Goal: Navigation & Orientation: Find specific page/section

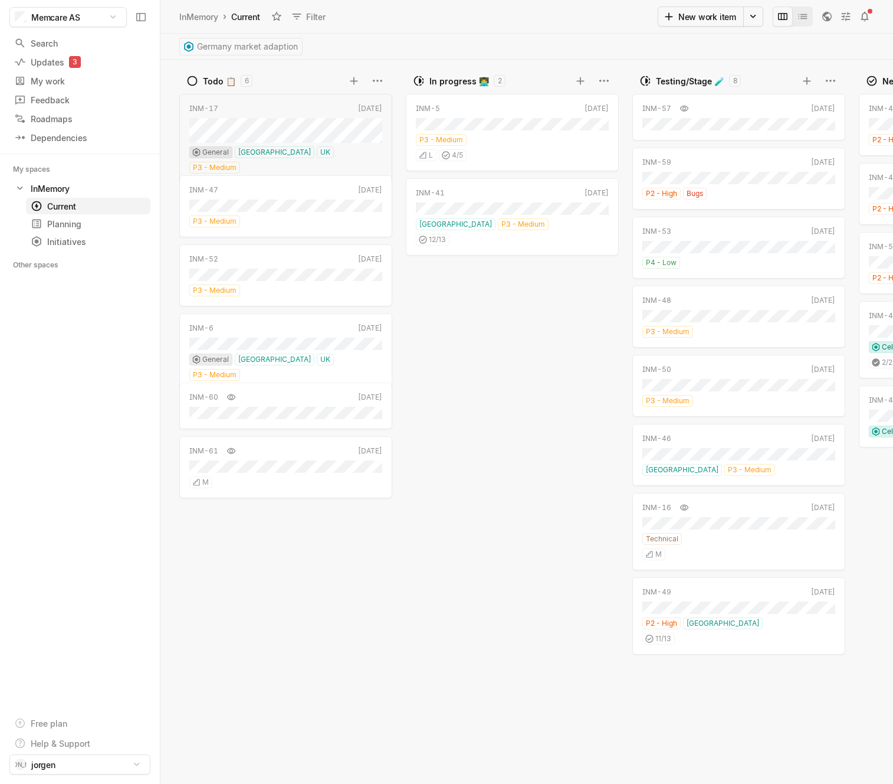
scroll to position [0, 68]
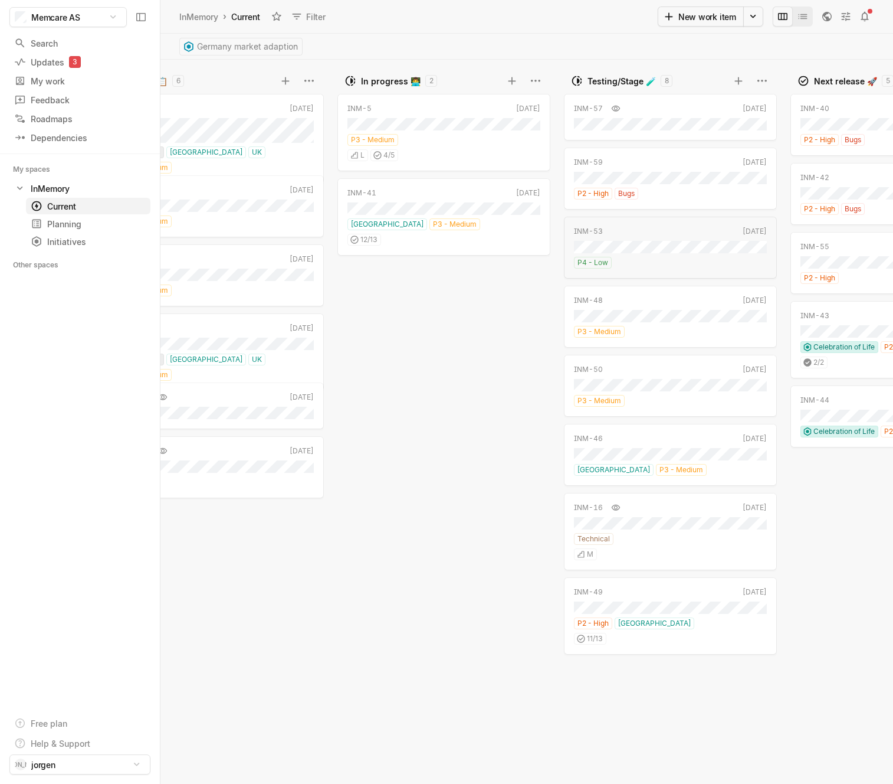
click at [374, 295] on div "INM-5 [DATE] P3 - Medium L 4 / 5 INM-41 [DATE] [GEOGRAPHIC_DATA] P3 - Medium 12…" at bounding box center [447, 436] width 218 height 693
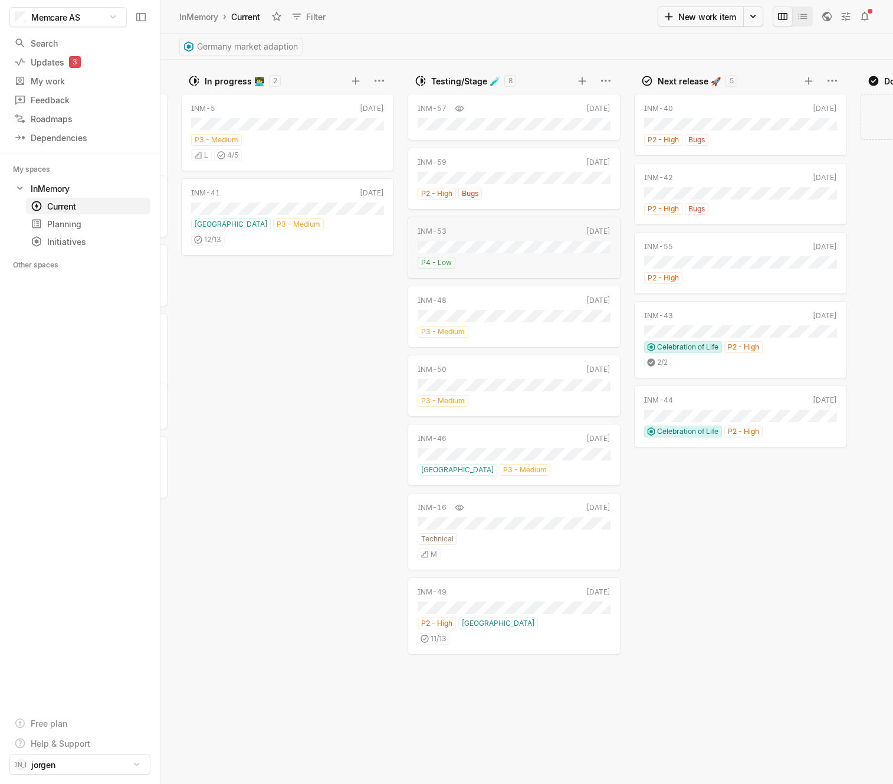
scroll to position [0, 211]
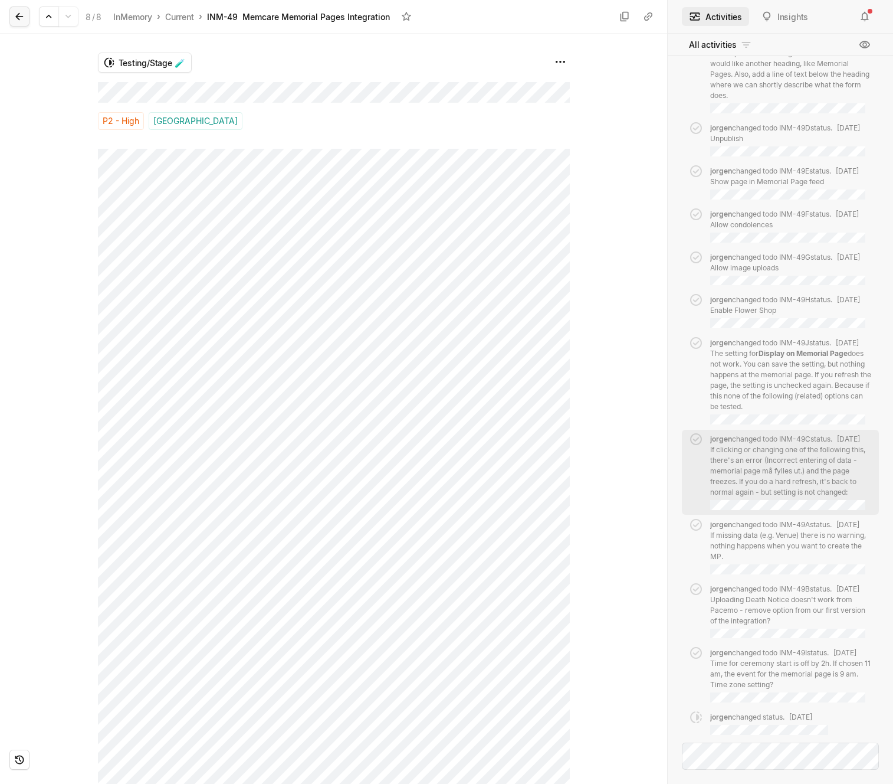
click at [19, 17] on icon at bounding box center [20, 17] width 12 height 12
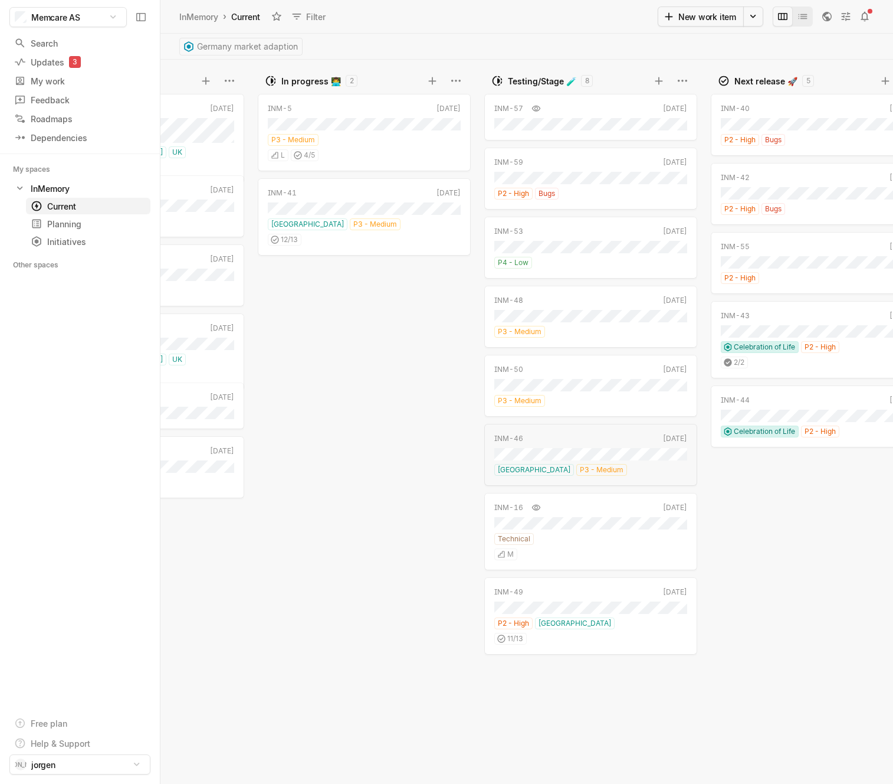
scroll to position [0, 115]
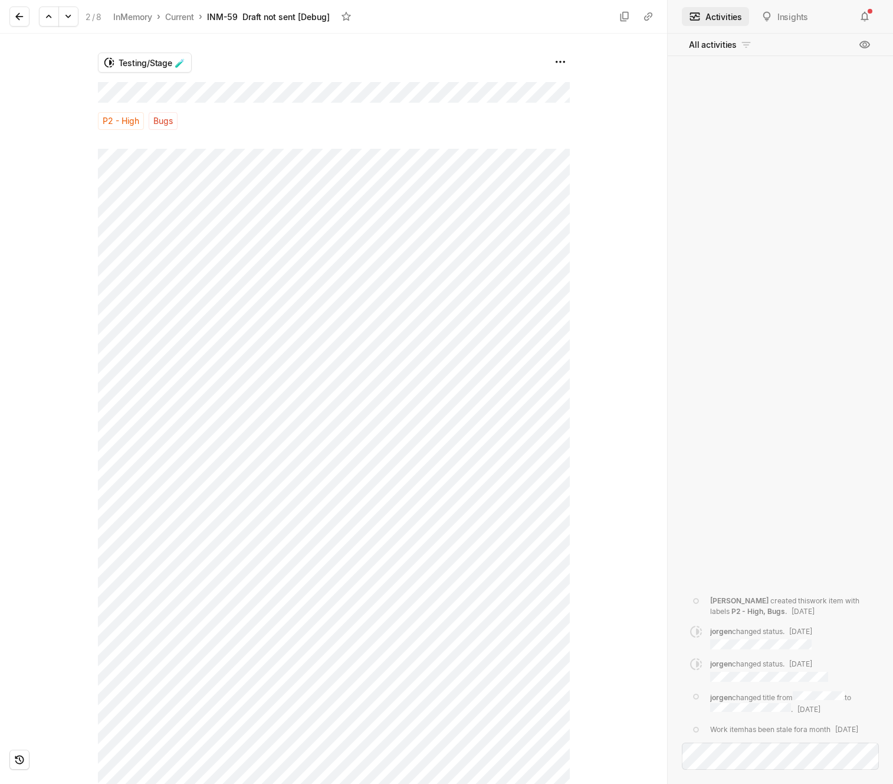
click at [368, 343] on div "Testing/Stage 🧪 P2 - High Bugs" at bounding box center [334, 409] width 472 height 750
click at [21, 17] on icon at bounding box center [20, 17] width 12 height 12
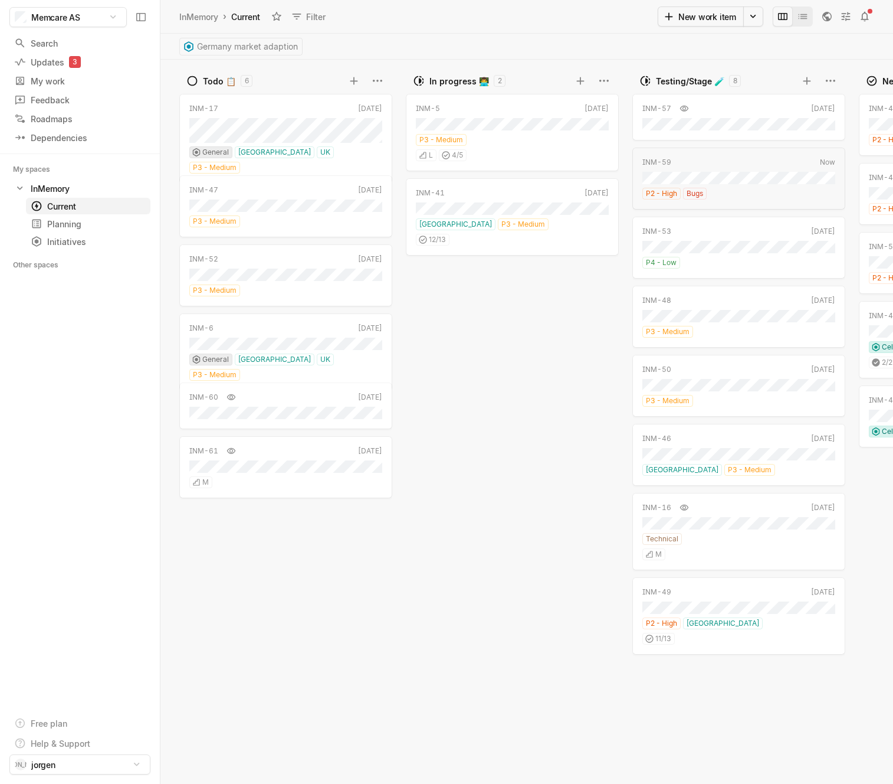
scroll to position [0, 115]
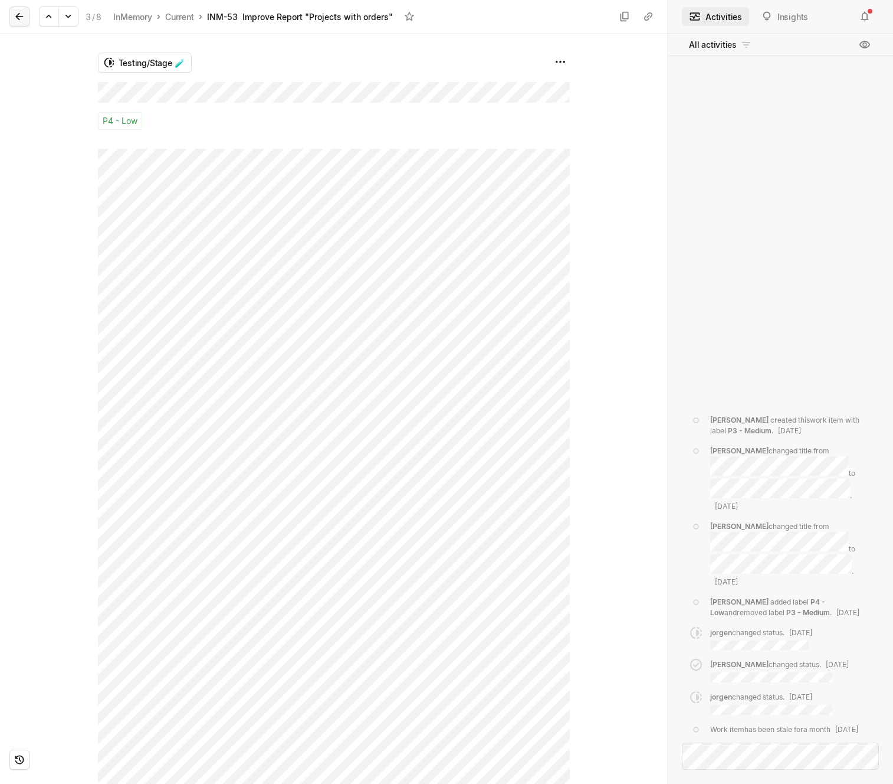
click at [15, 18] on icon at bounding box center [20, 17] width 12 height 12
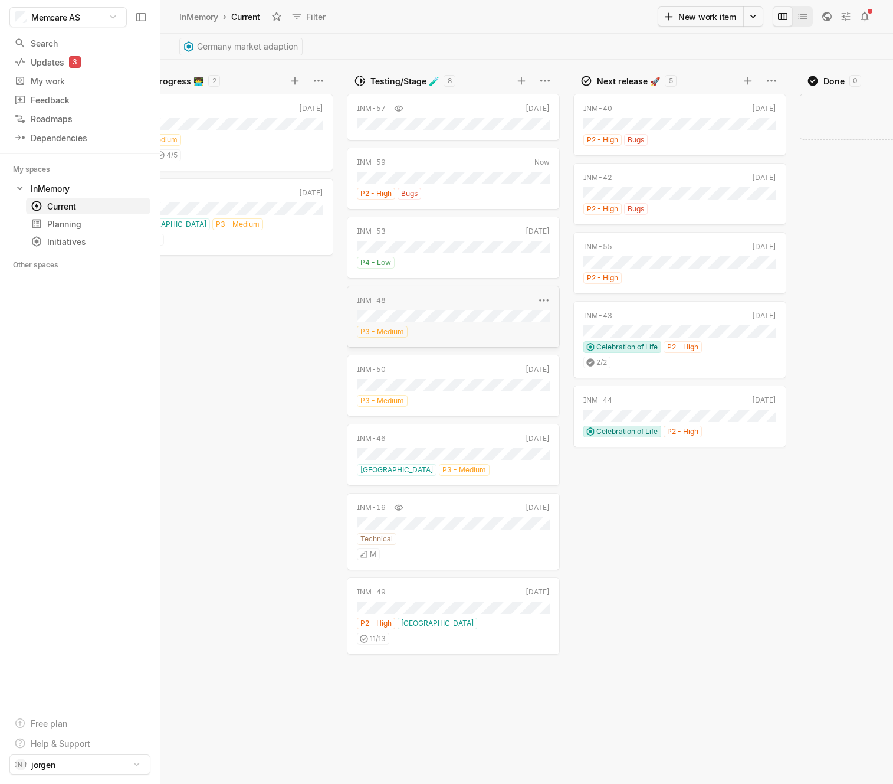
scroll to position [0, 289]
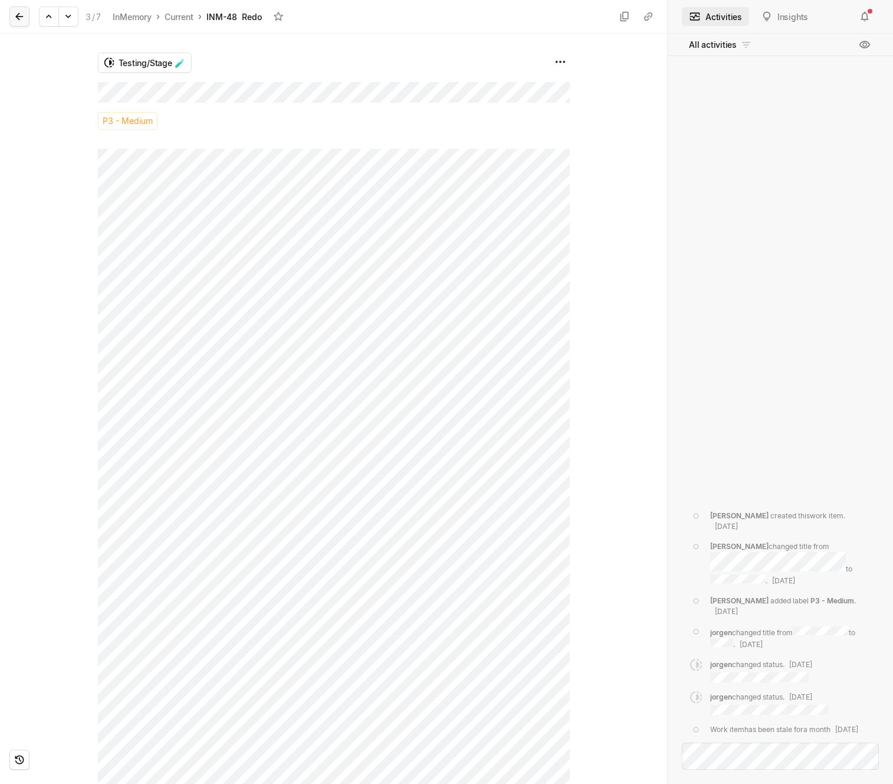
click at [18, 17] on icon at bounding box center [20, 17] width 12 height 12
